Goal: Transaction & Acquisition: Purchase product/service

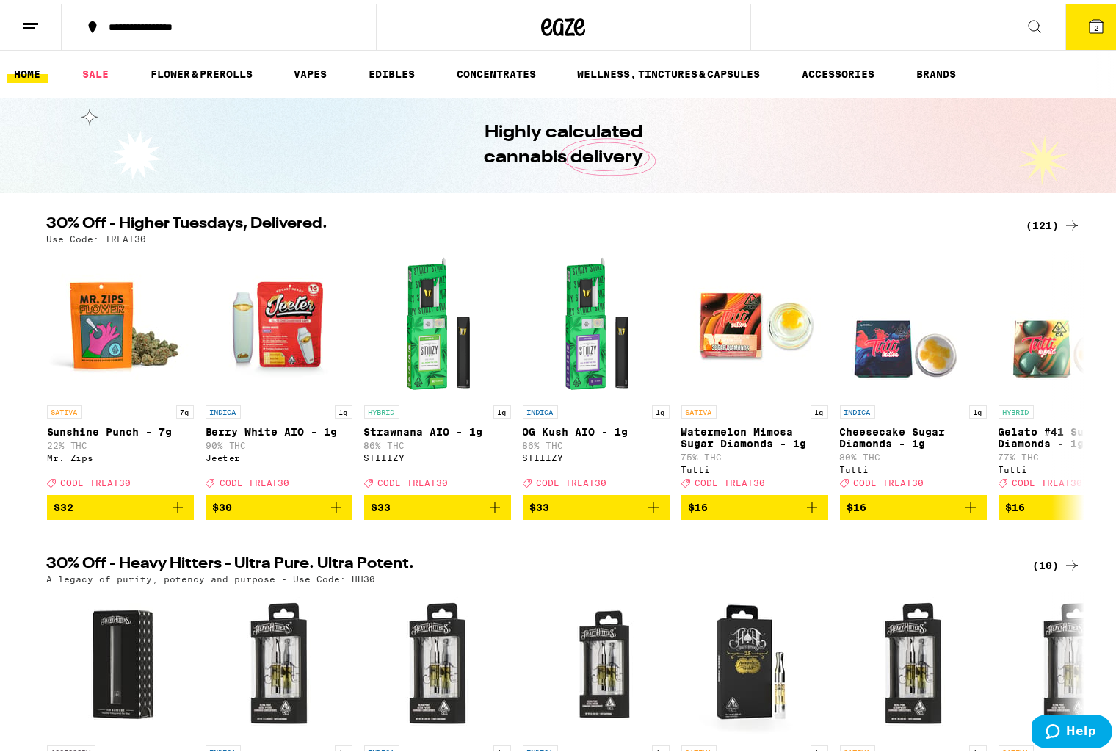
click at [1042, 218] on div "(121)" at bounding box center [1054, 222] width 54 height 18
